Goal: Task Accomplishment & Management: Use online tool/utility

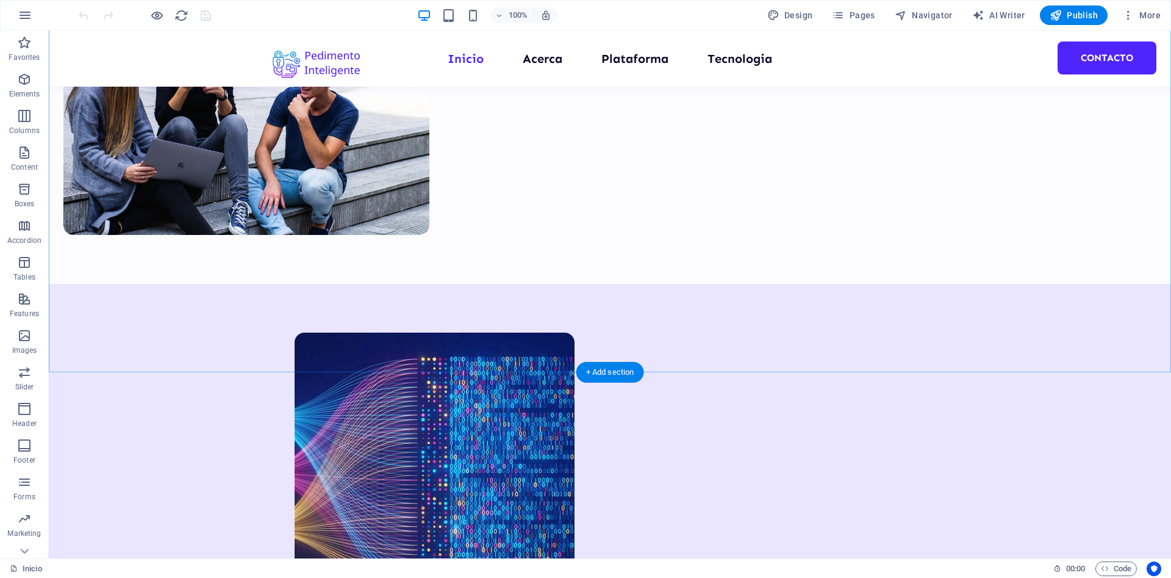
scroll to position [560, 0]
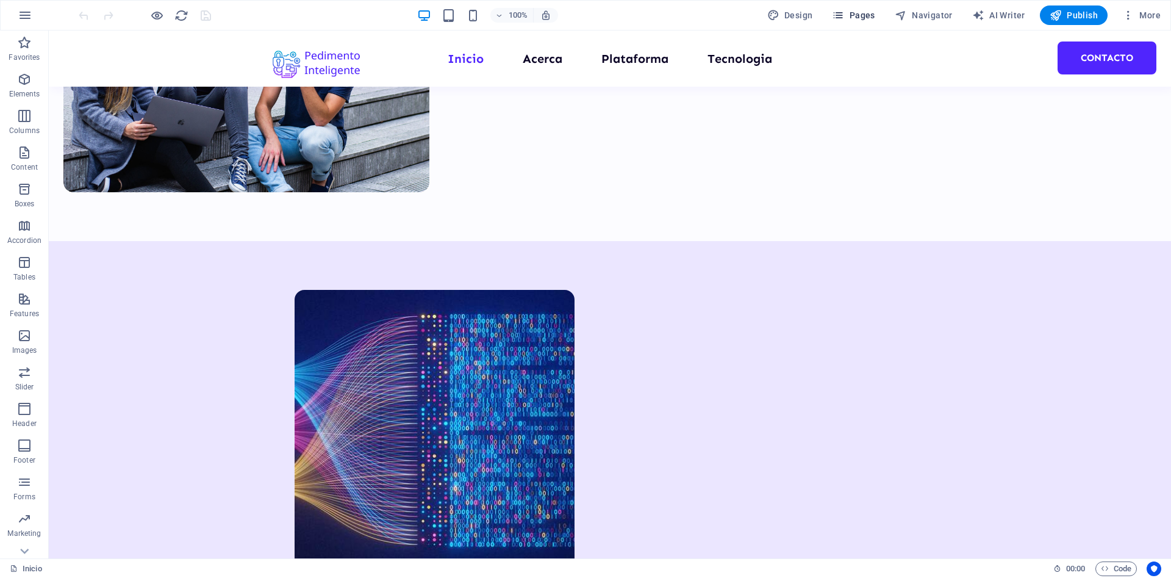
click at [870, 16] on span "Pages" at bounding box center [853, 15] width 43 height 12
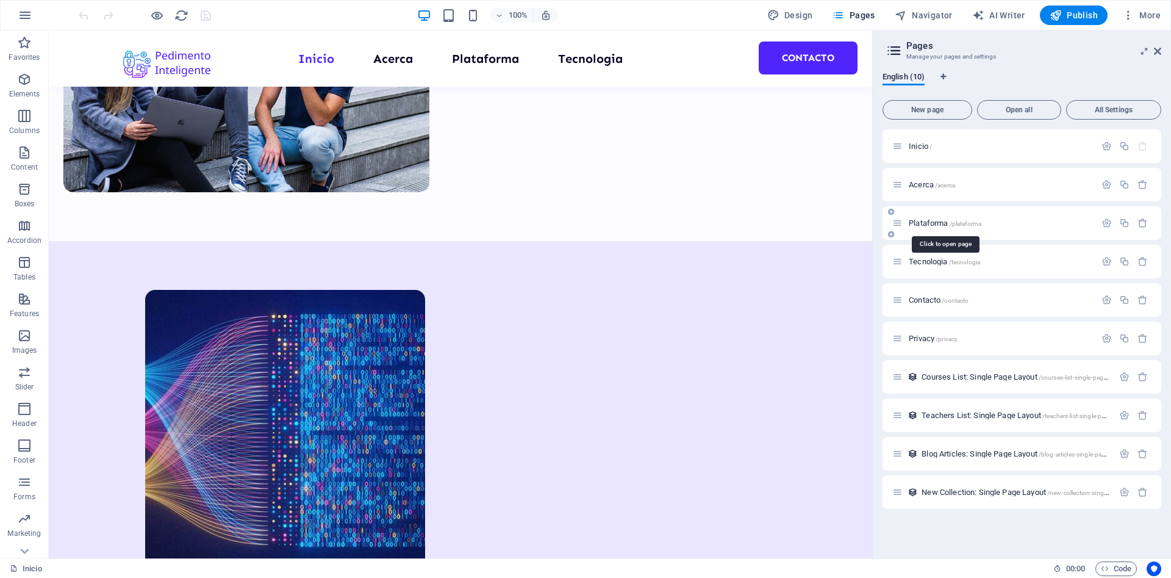
click at [925, 226] on span "Plataforma /plataforma" at bounding box center [945, 222] width 73 height 9
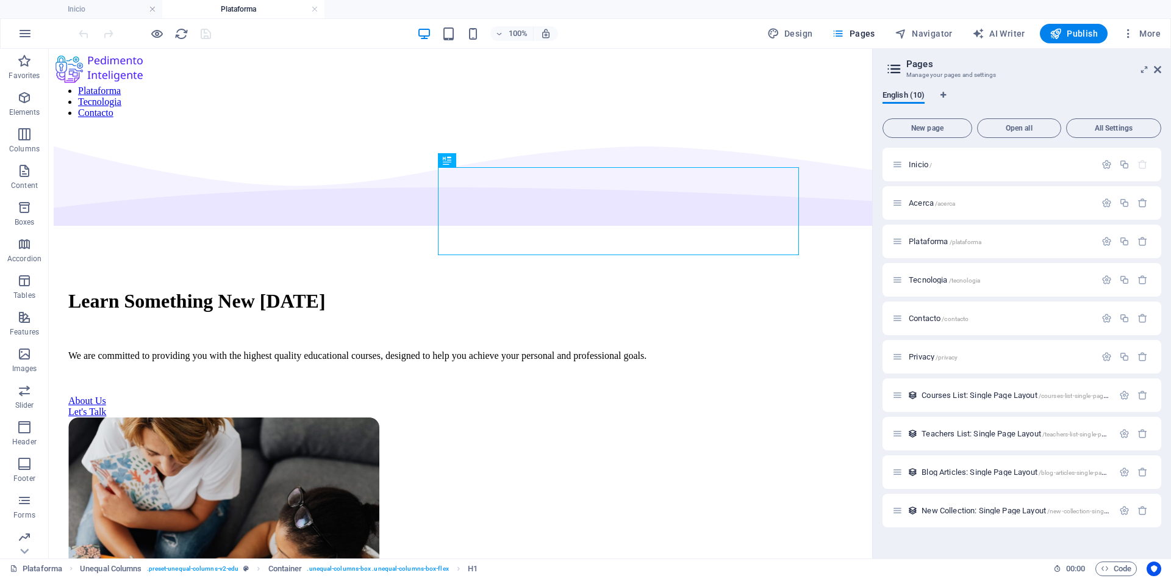
scroll to position [0, 0]
click at [446, 290] on div "Learn Something New [DATE]" at bounding box center [460, 301] width 785 height 23
click at [594, 290] on div "Learn Something New [DATE]" at bounding box center [460, 301] width 785 height 23
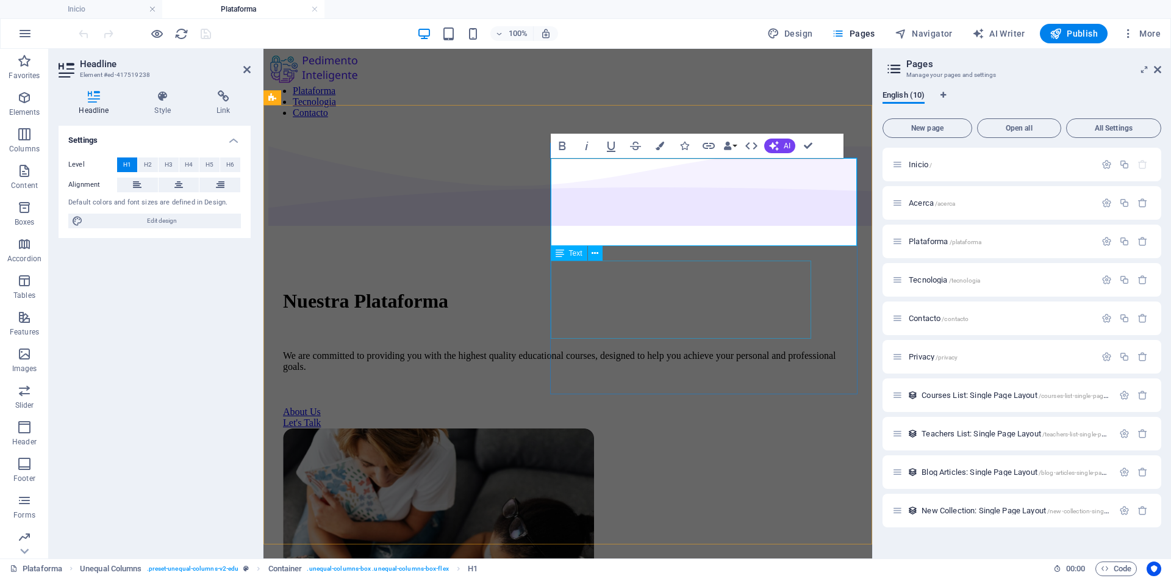
click at [582, 350] on div "We are committed to providing you with the highest quality educational courses,…" at bounding box center [568, 361] width 570 height 22
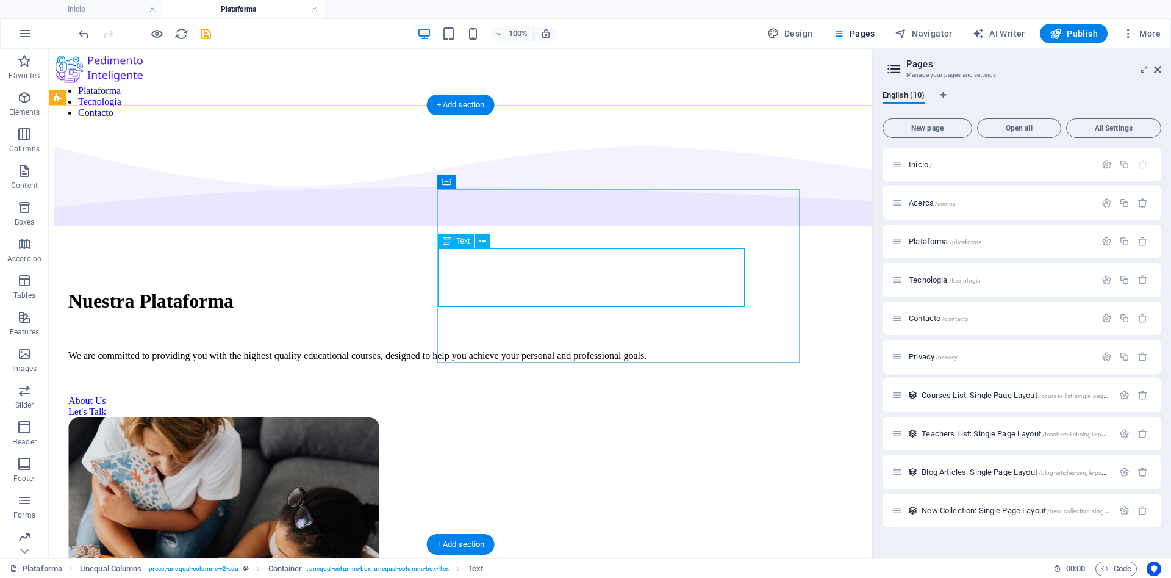
click at [700, 350] on div "We are committed to providing you with the highest quality educational courses,…" at bounding box center [460, 355] width 785 height 11
click at [692, 350] on div "We are committed to providing you with the highest quality educational courses,…" at bounding box center [460, 355] width 785 height 11
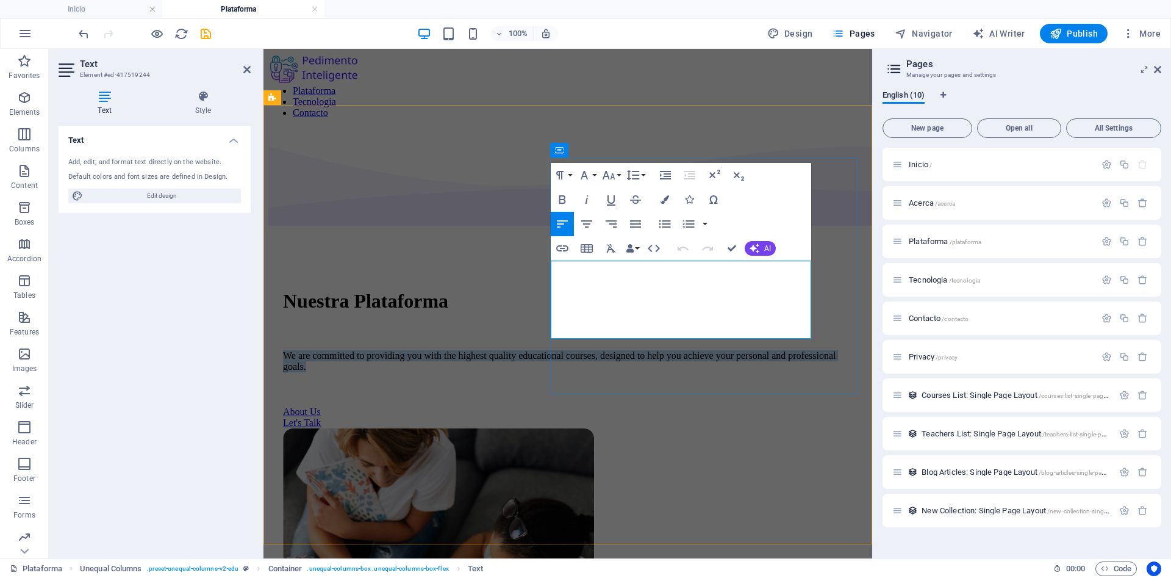
drag, startPoint x: 691, startPoint y: 329, endPoint x: 554, endPoint y: 276, distance: 146.8
click at [554, 350] on p "We are committed to providing you with the highest quality educational courses,…" at bounding box center [568, 361] width 570 height 22
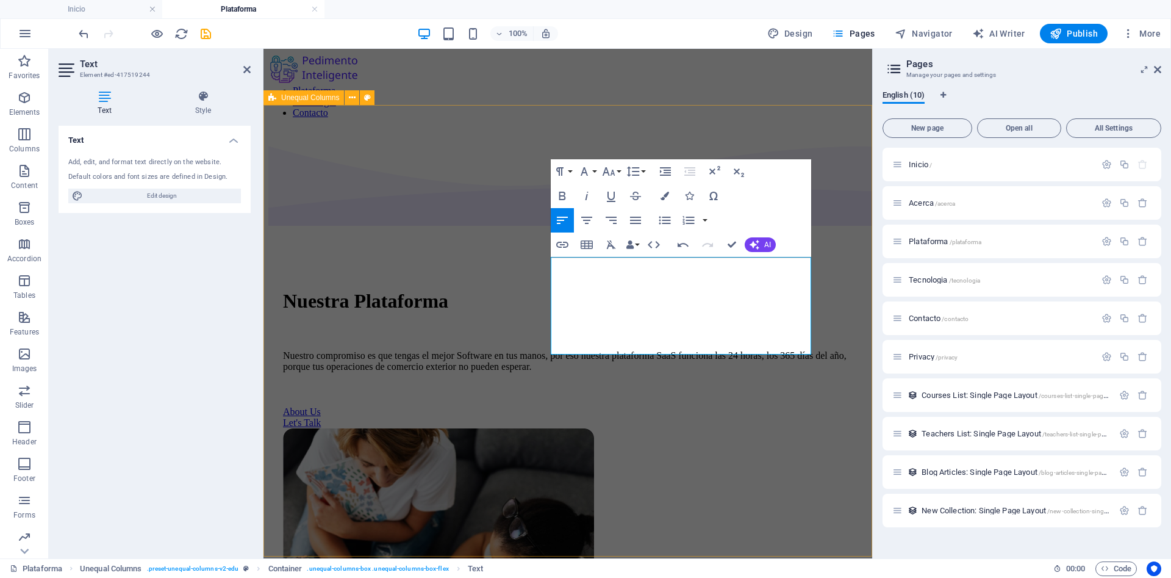
click at [571, 423] on div "Nuestra Plataforma Nuestro compromiso es que tengas el mejor Software en tus ma…" at bounding box center [567, 474] width 599 height 693
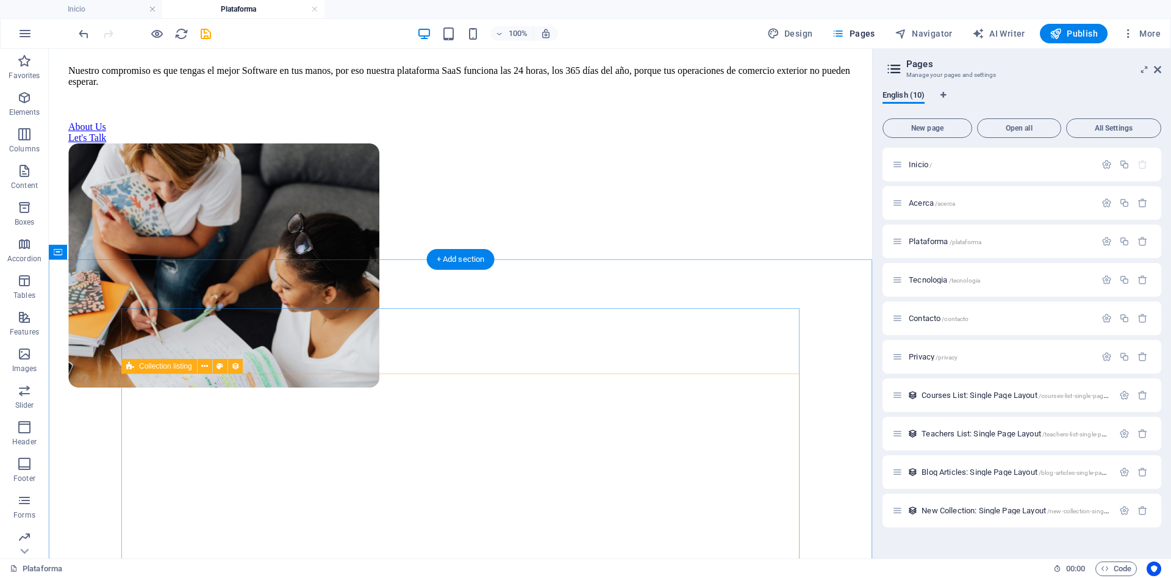
scroll to position [249, 0]
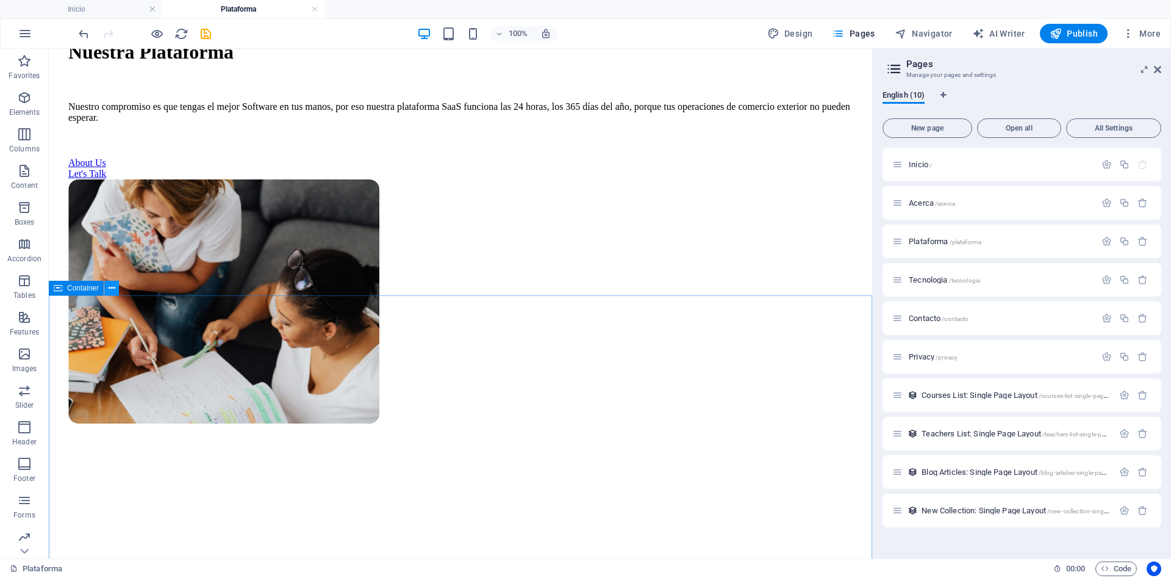
click at [112, 286] on icon at bounding box center [112, 288] width 7 height 13
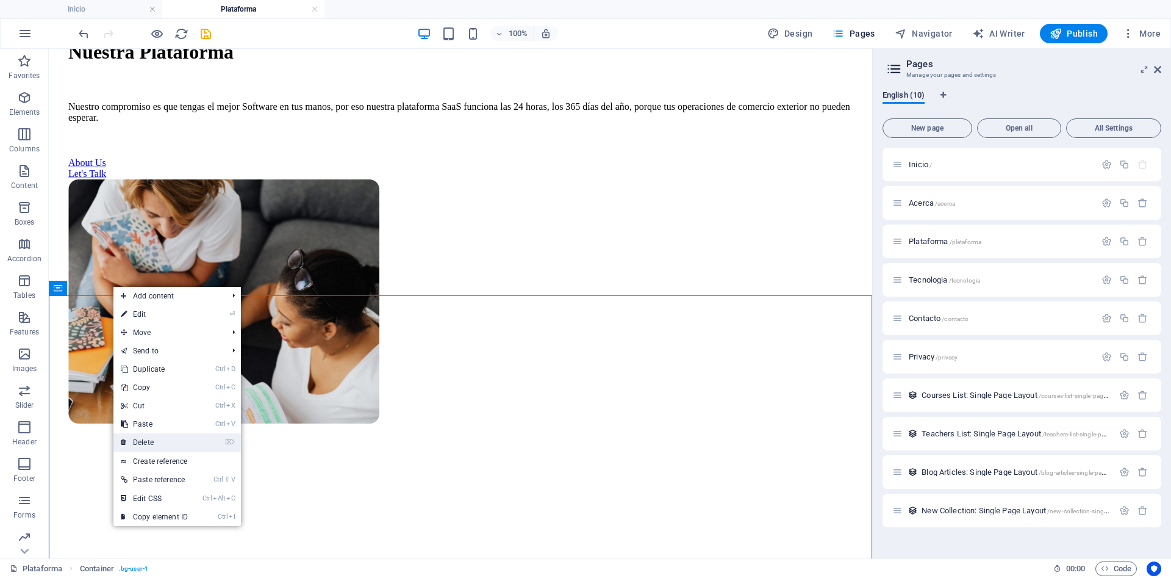
click at [156, 446] on link "⌦ Delete" at bounding box center [154, 442] width 82 height 18
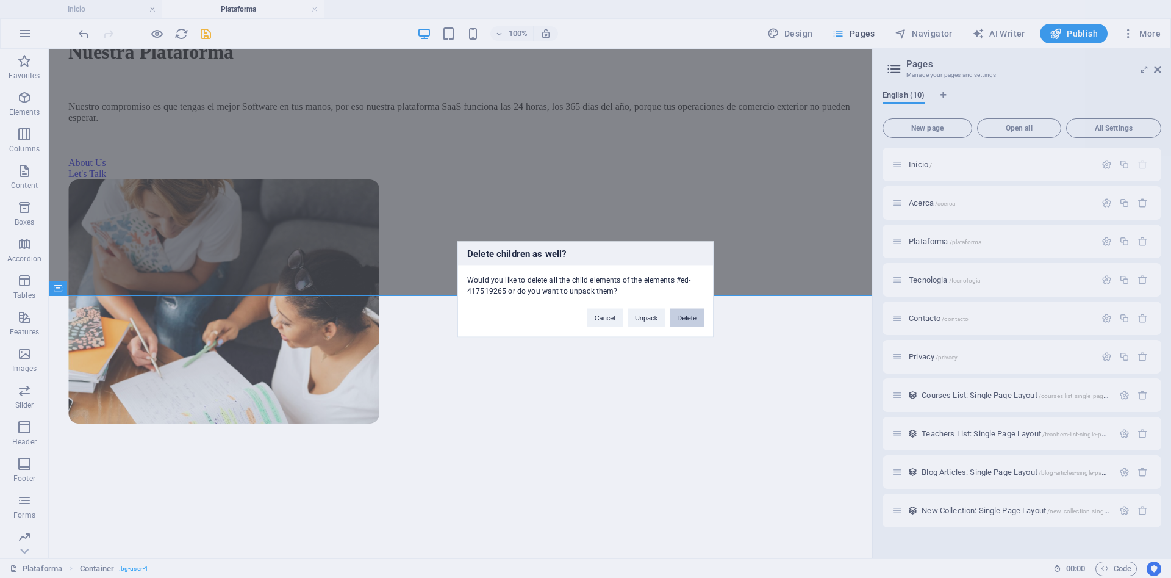
click at [686, 318] on button "Delete" at bounding box center [687, 317] width 34 height 18
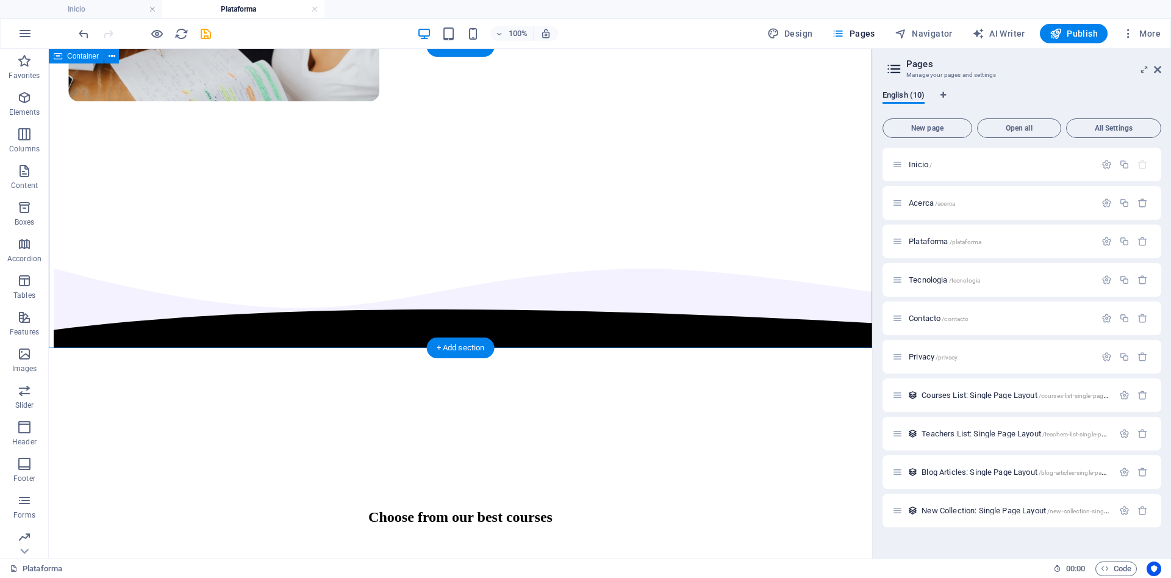
scroll to position [498, 0]
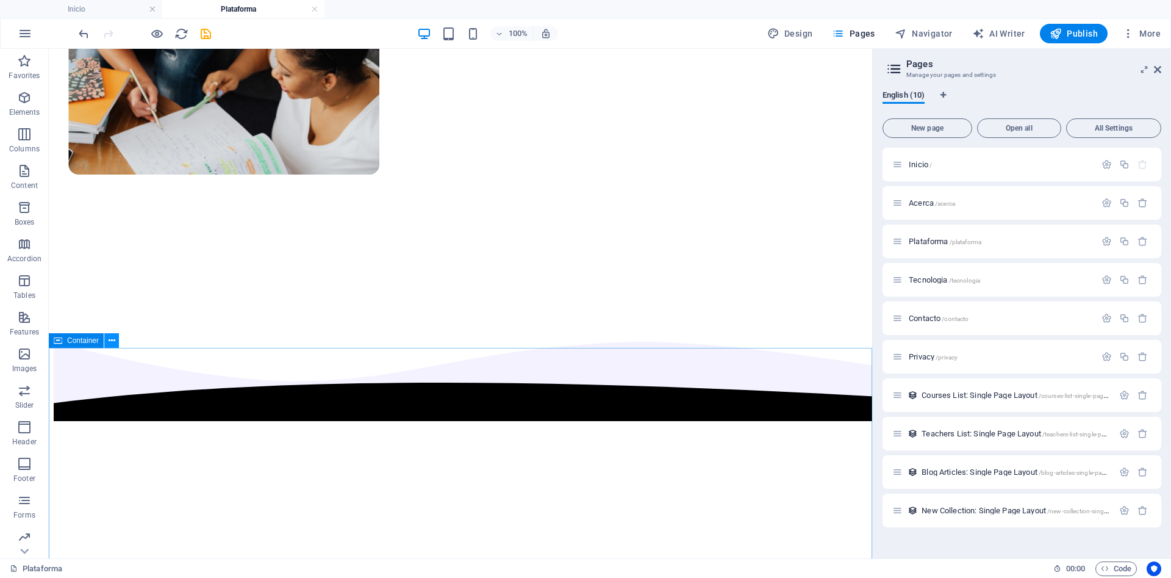
click at [115, 344] on button at bounding box center [111, 340] width 15 height 15
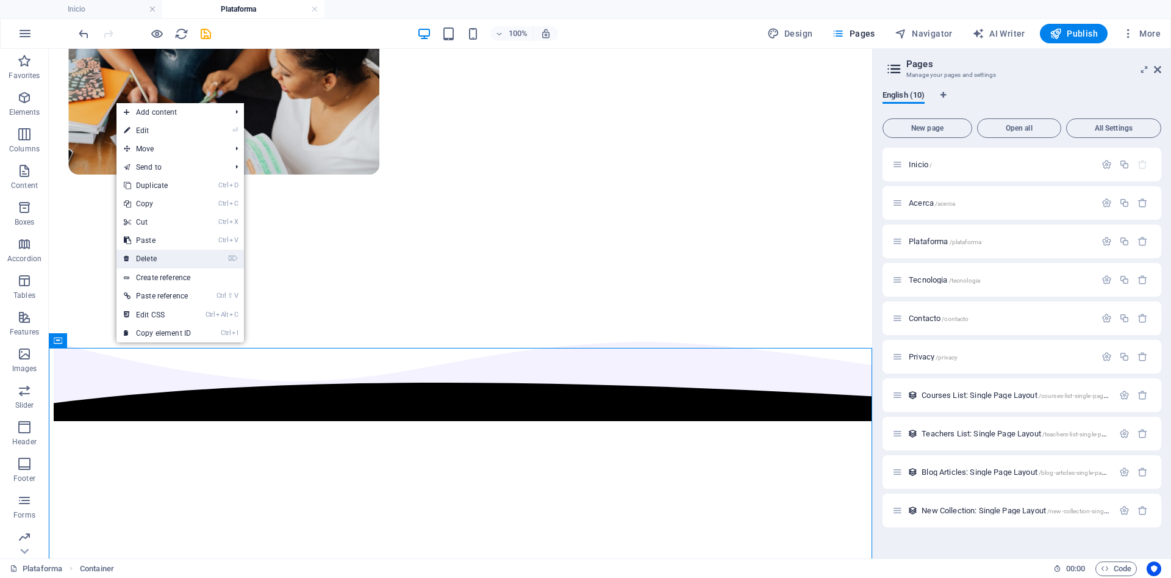
click at [165, 259] on link "⌦ Delete" at bounding box center [158, 259] width 82 height 18
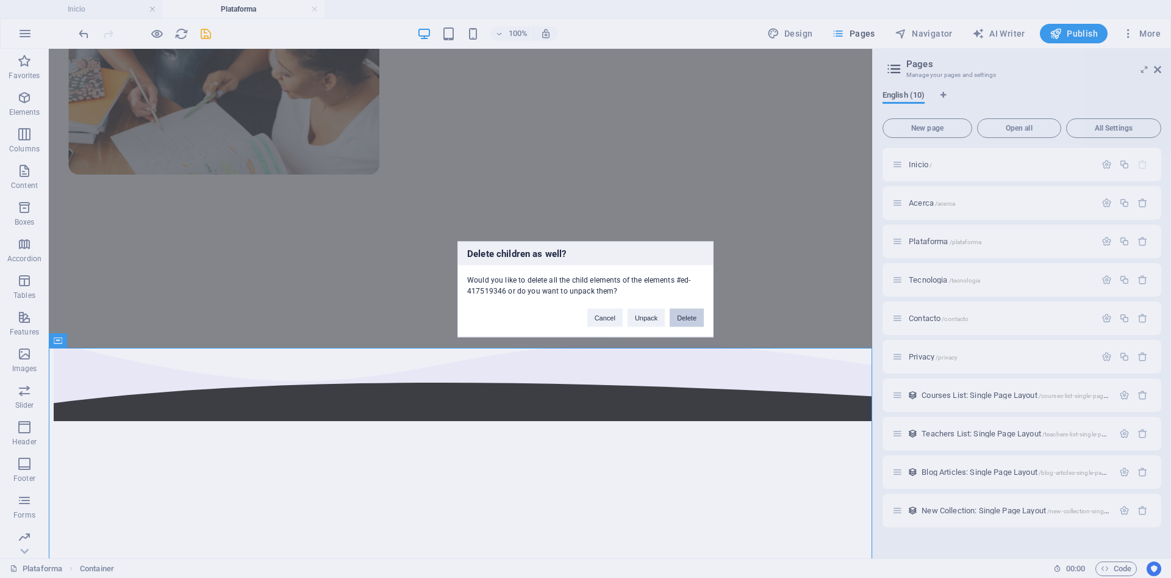
click at [695, 319] on button "Delete" at bounding box center [687, 317] width 34 height 18
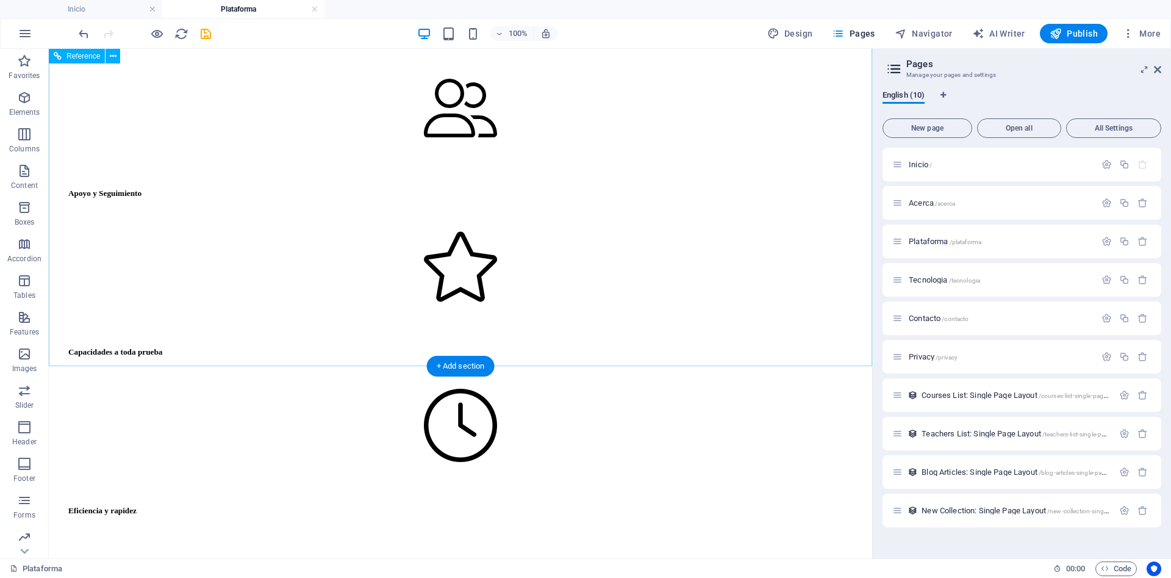
scroll to position [1431, 0]
